Goal: Task Accomplishment & Management: Complete application form

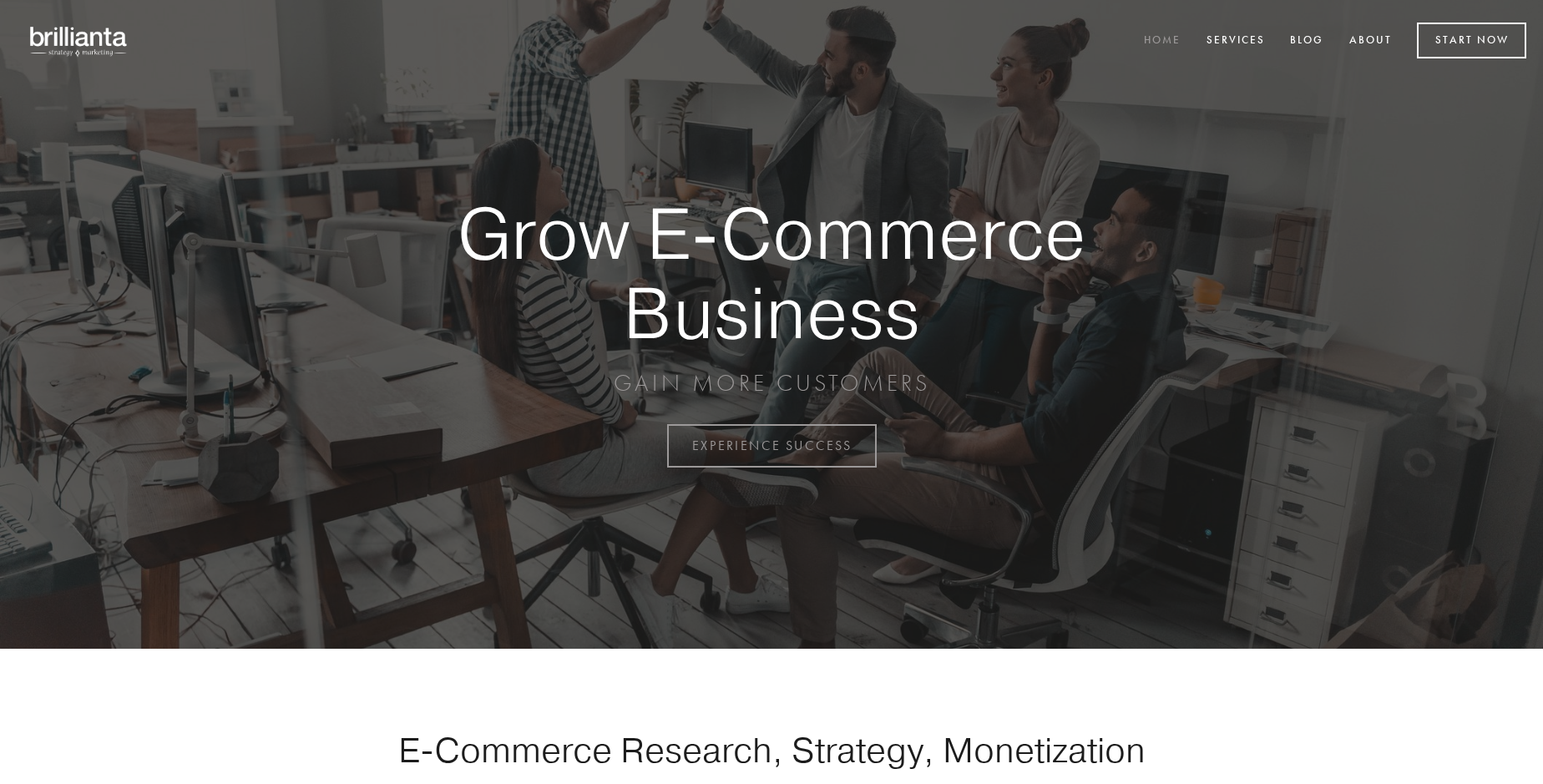
scroll to position [4374, 0]
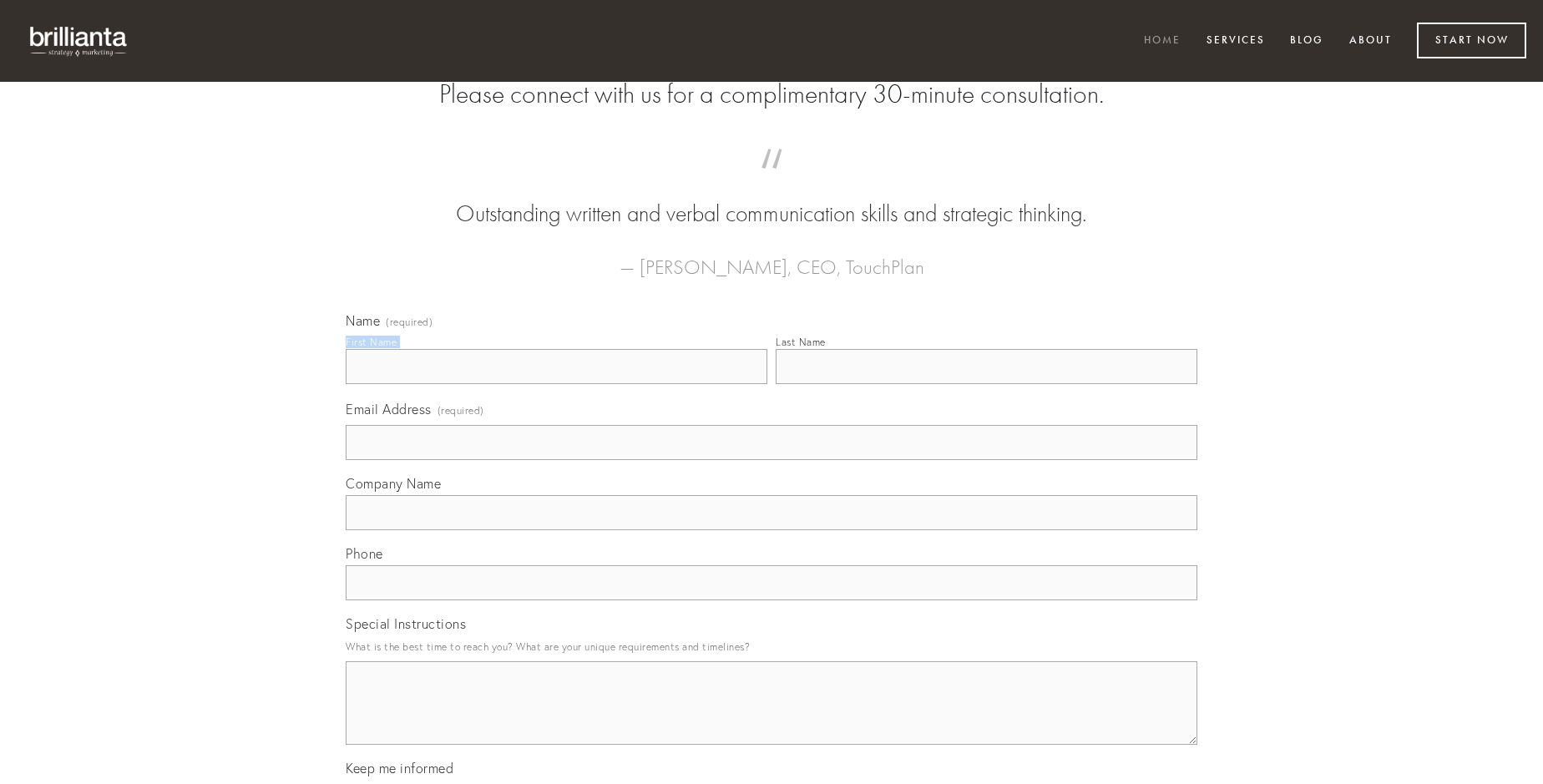
type input "[PERSON_NAME]"
click at [986, 384] on input "Last Name" at bounding box center [986, 366] width 421 height 35
type input "[PERSON_NAME]"
click at [772, 460] on input "Email Address (required)" at bounding box center [772, 442] width 852 height 35
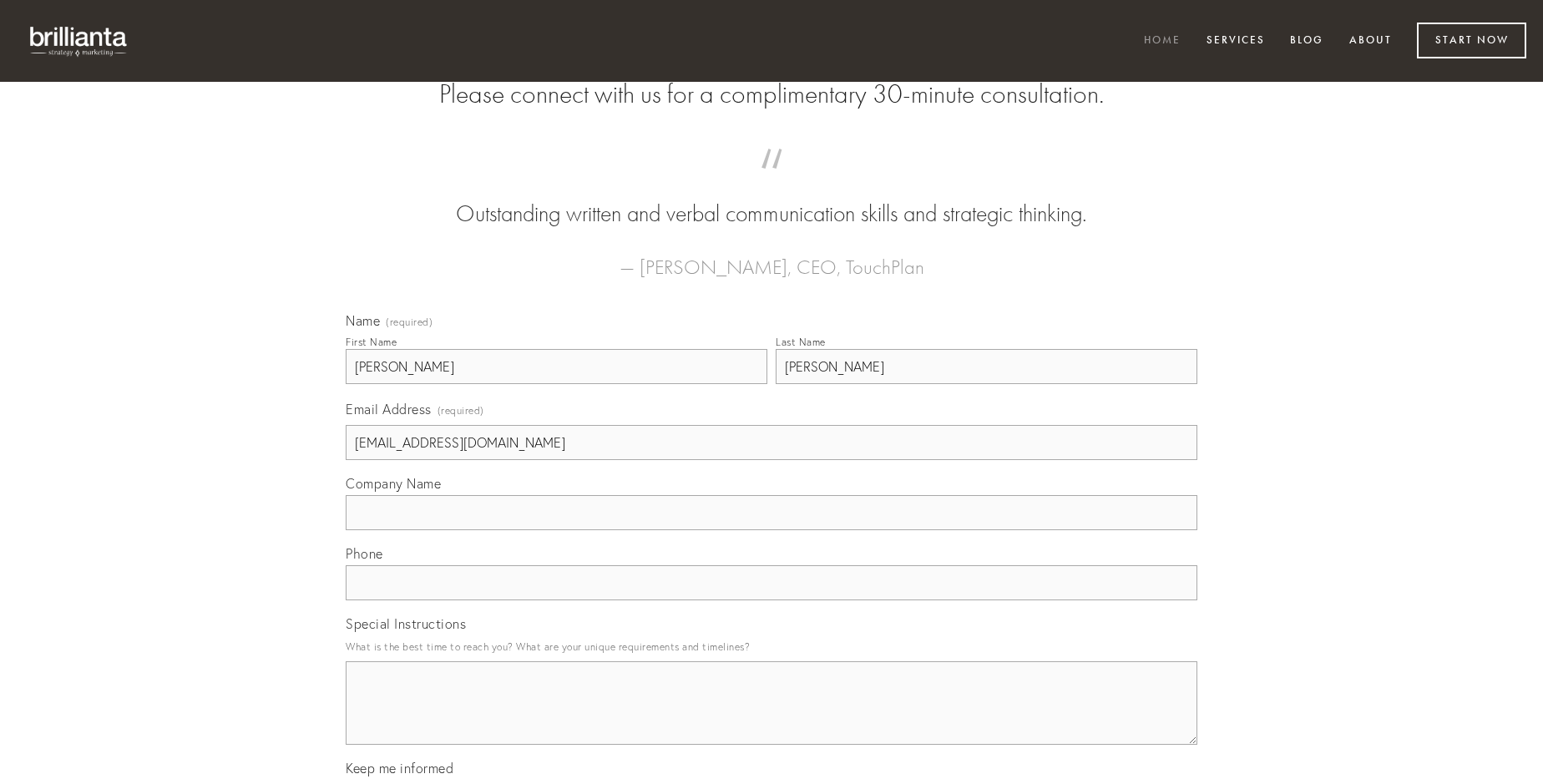
type input "[EMAIL_ADDRESS][DOMAIN_NAME]"
click at [772, 530] on input "Company Name" at bounding box center [772, 511] width 852 height 35
type input "demum"
click at [772, 600] on input "text" at bounding box center [772, 582] width 852 height 35
click at [772, 718] on textarea "Special Instructions" at bounding box center [772, 703] width 852 height 83
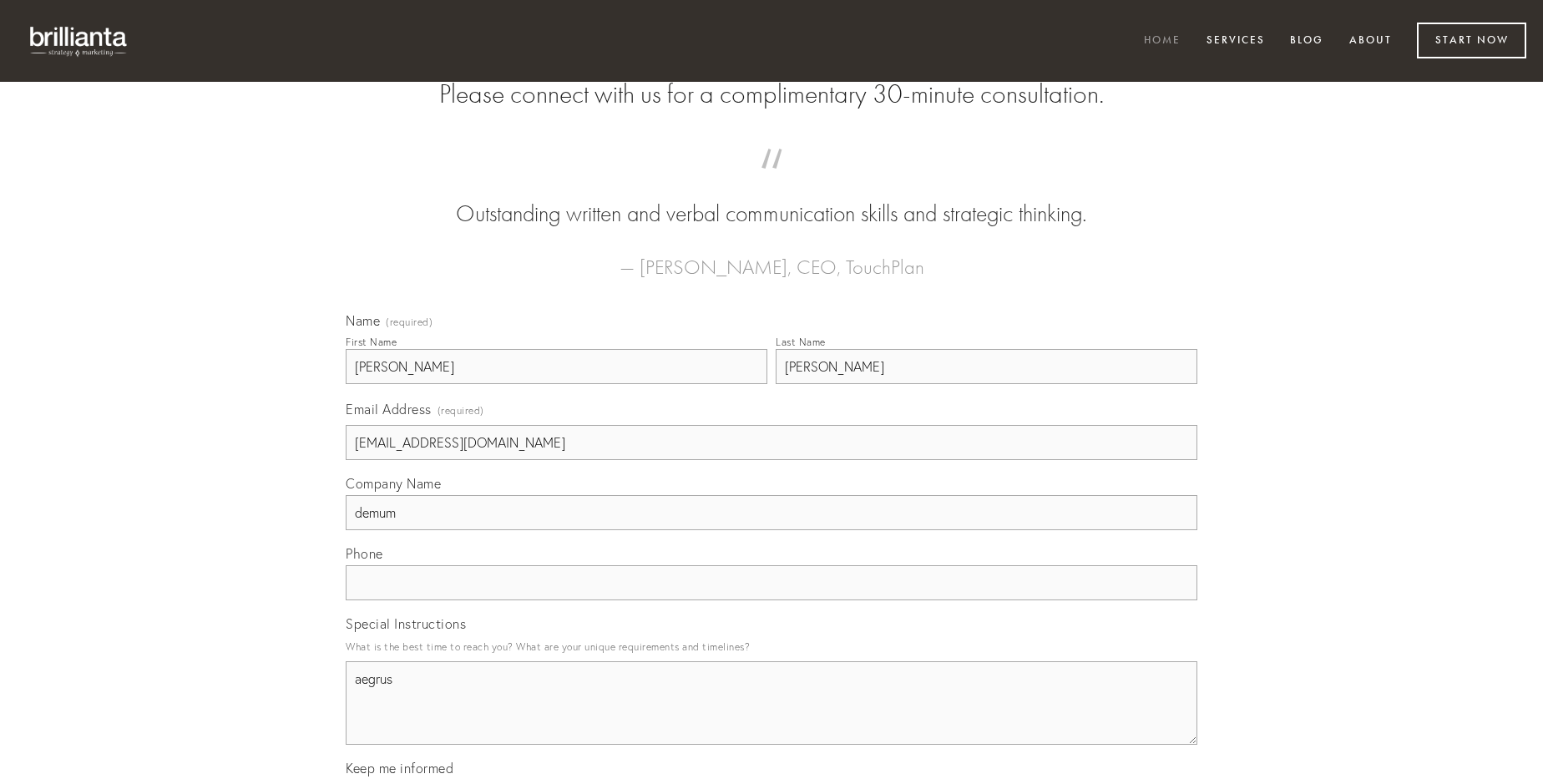
type textarea "aegrus"
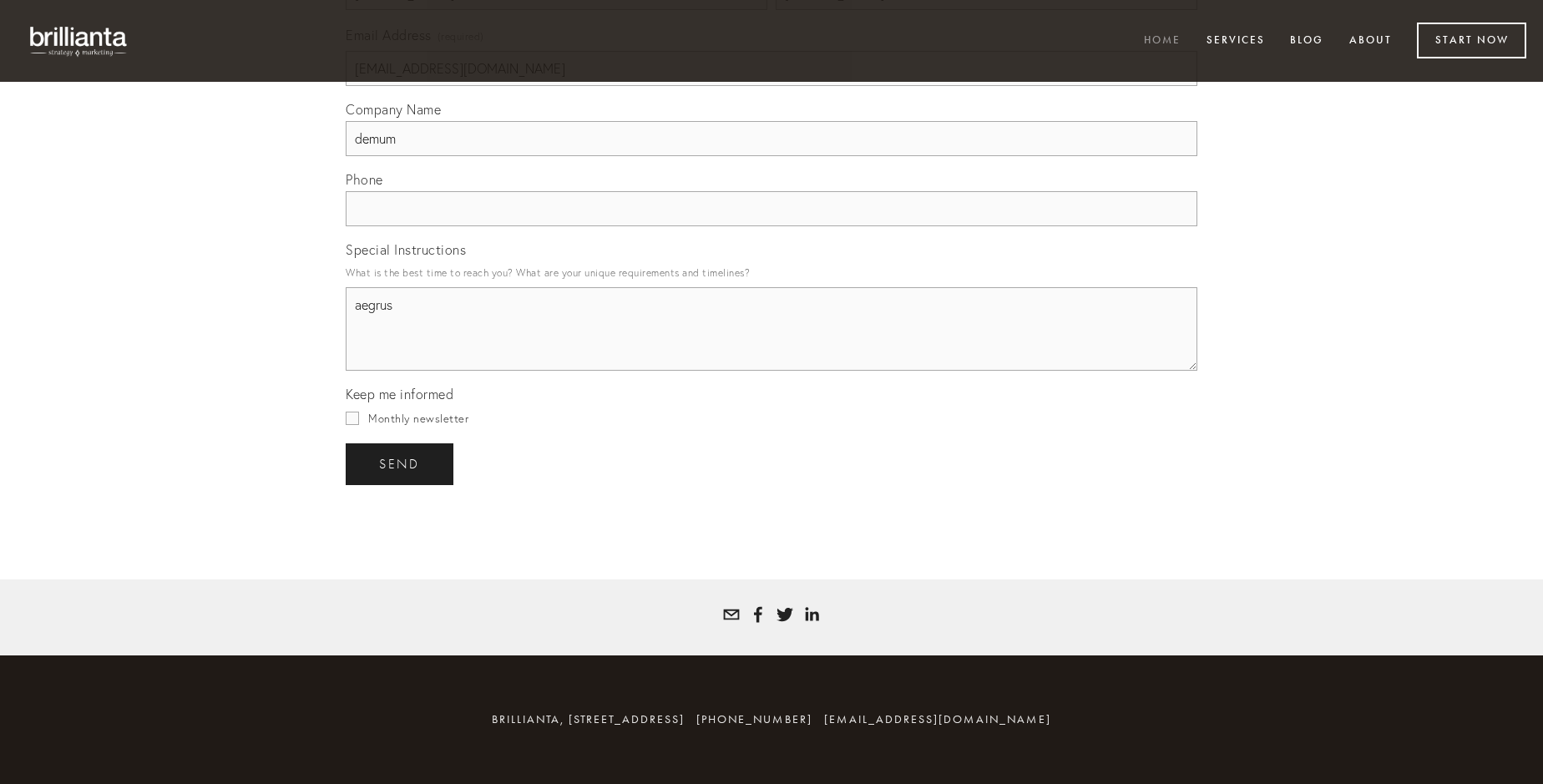
click at [401, 463] on span "send" at bounding box center [399, 464] width 41 height 15
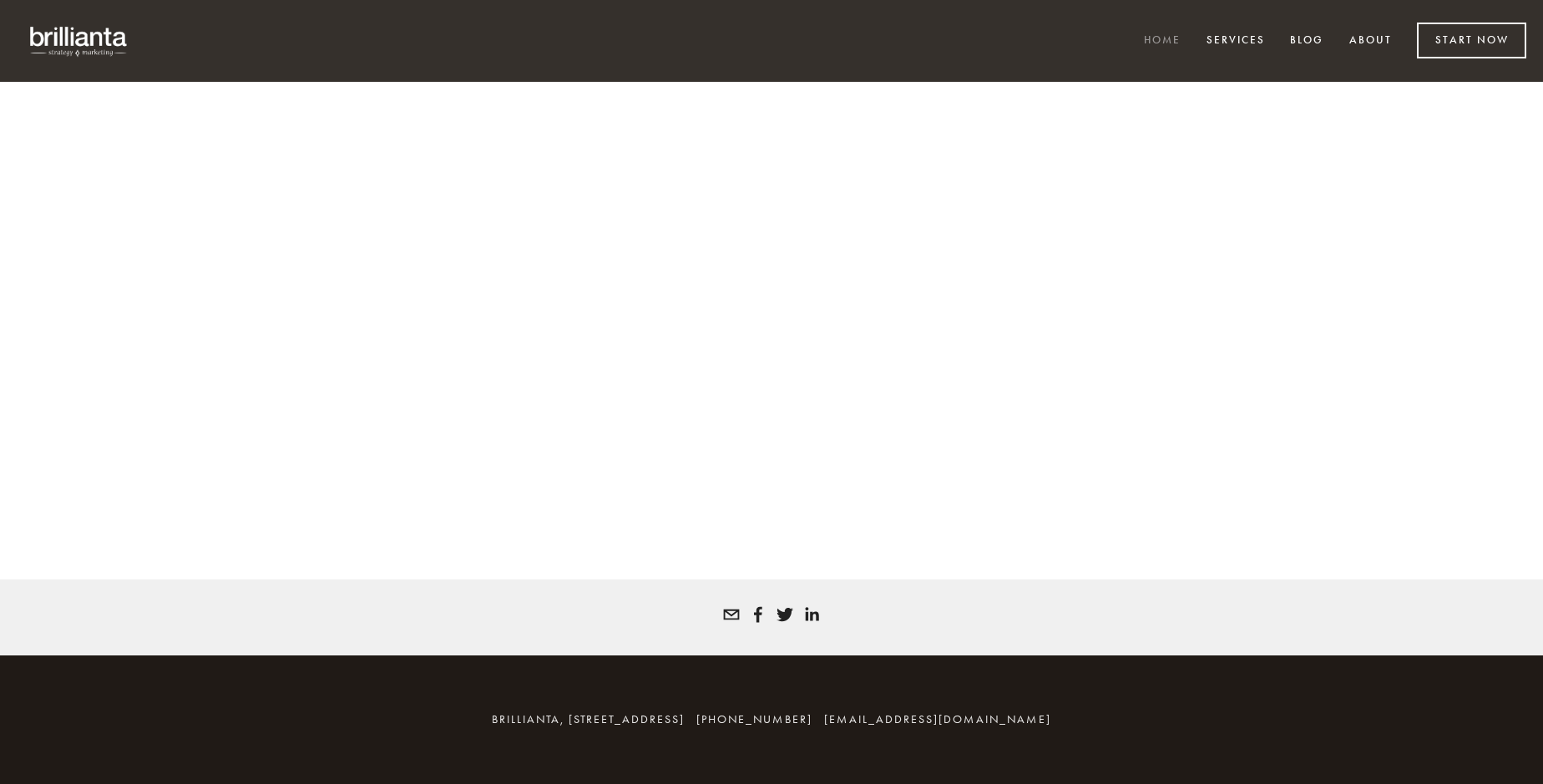
scroll to position [4352, 0]
